Goal: Ask a question

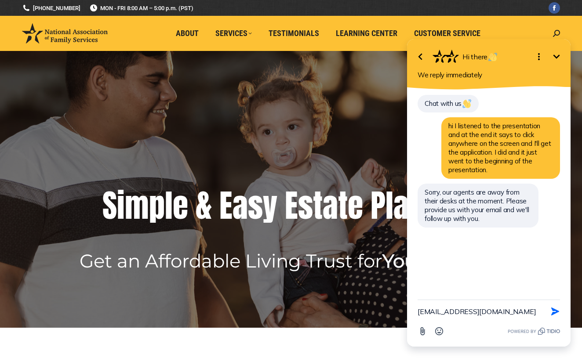
type textarea "[EMAIL_ADDRESS][DOMAIN_NAME]"
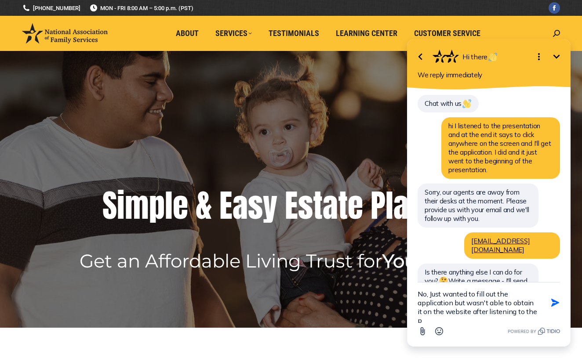
scroll to position [2, 0]
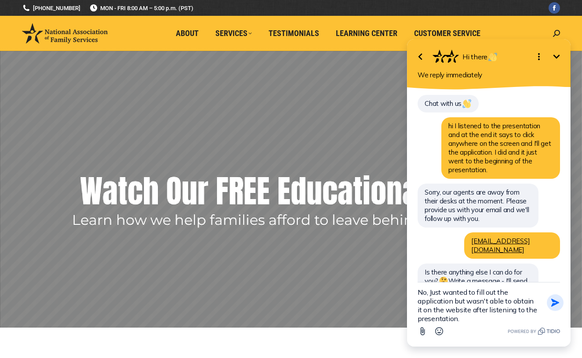
type textarea "No, Just wanted to fill out the application but wasn't able to obtain it on the…"
click at [557, 304] on icon "button" at bounding box center [555, 303] width 8 height 8
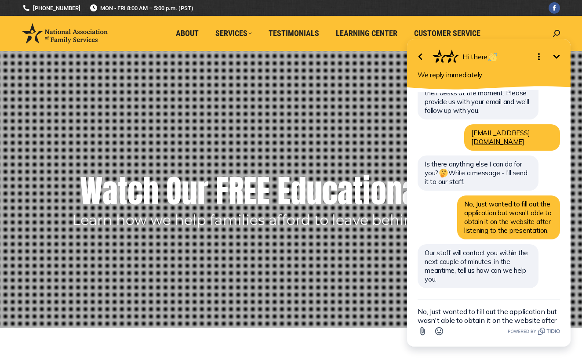
scroll to position [91, 0]
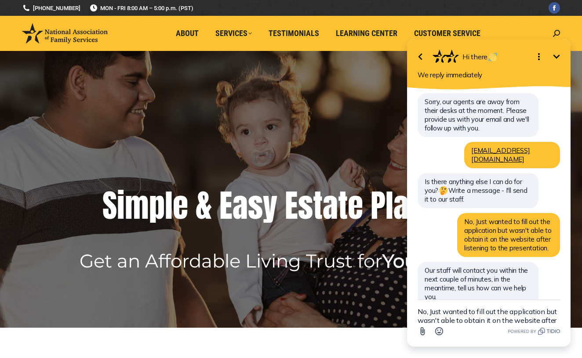
click at [418, 310] on textarea "No, Just wanted to fill out the application but wasn't able to obtain it on the…" at bounding box center [489, 311] width 142 height 23
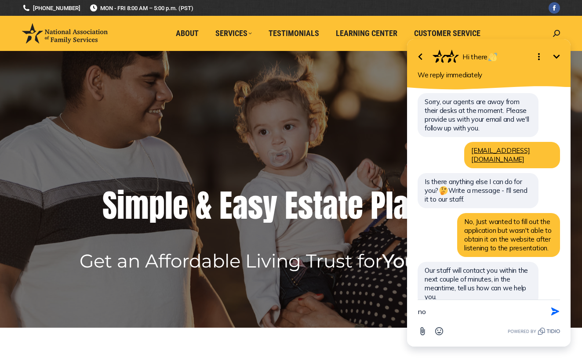
type textarea "n"
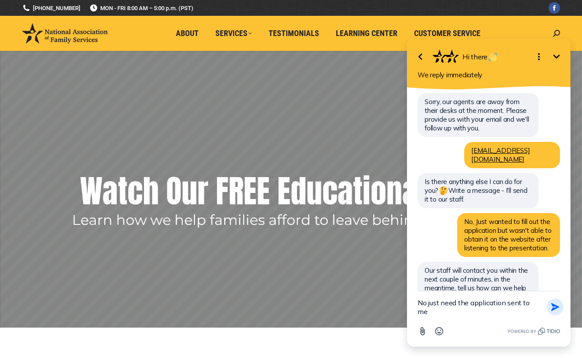
type textarea "No just need the application sent to me"
click at [555, 304] on icon "button" at bounding box center [556, 308] width 10 height 10
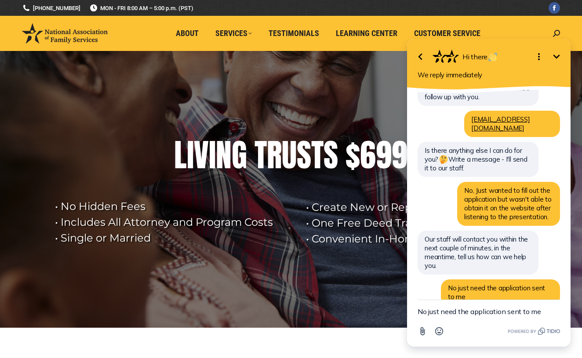
click at [428, 33] on html "Go back Hi there Minimize Open options We reply immediately Chat with us hi I l…" at bounding box center [489, 188] width 186 height 339
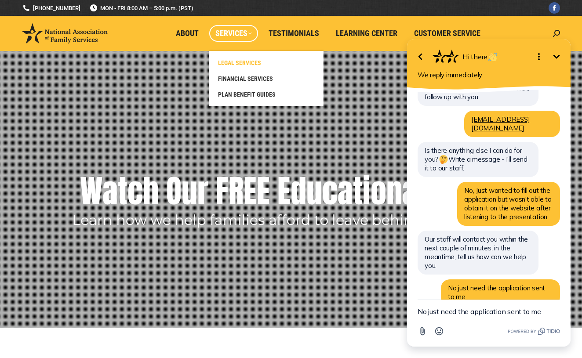
click at [226, 61] on span "LEGAL SERVICES" at bounding box center [239, 63] width 43 height 8
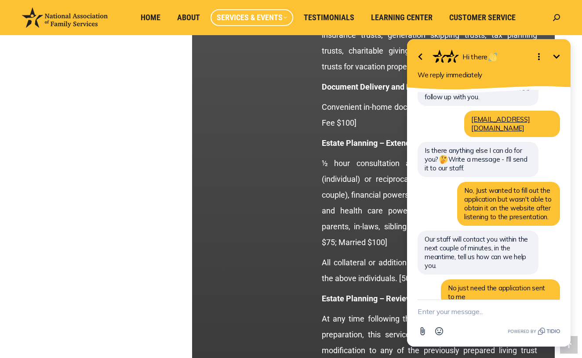
scroll to position [1423, 0]
